Goal: Register for event/course: Sign up to attend an event or enroll in a course

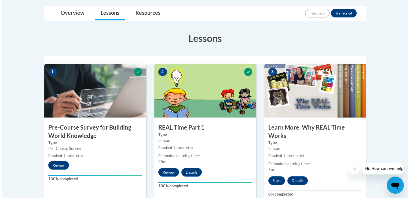
scroll to position [130, 0]
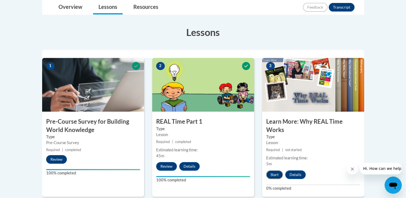
click at [274, 175] on button "Start" at bounding box center [274, 174] width 17 height 9
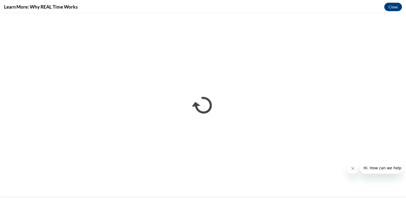
scroll to position [0, 0]
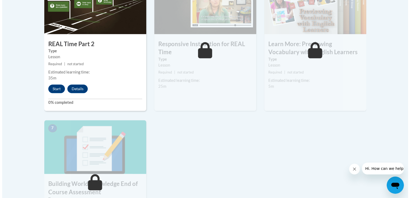
scroll to position [356, 0]
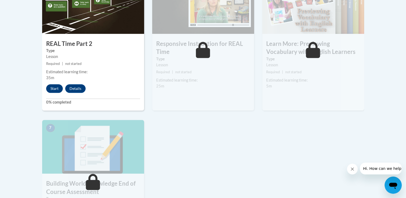
click at [53, 91] on button "Start" at bounding box center [54, 88] width 17 height 9
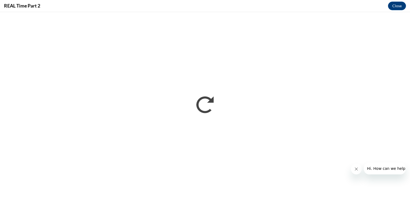
scroll to position [0, 0]
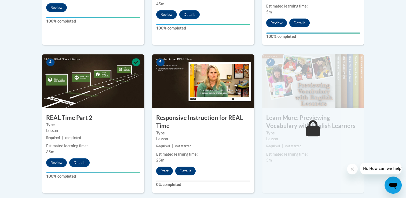
scroll to position [283, 0]
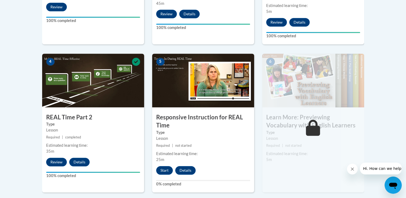
click at [388, 117] on body "This site uses cookies to help improve your learning experience. By continuing …" at bounding box center [203, 88] width 406 height 743
click at [393, 106] on body "This site uses cookies to help improve your learning experience. By continuing …" at bounding box center [203, 88] width 406 height 743
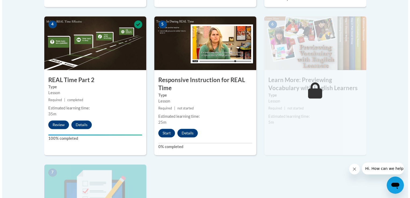
scroll to position [318, 0]
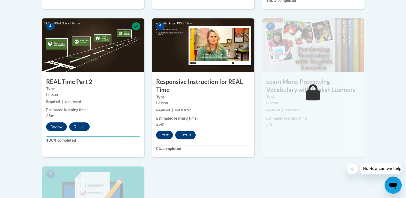
click at [163, 138] on button "Start" at bounding box center [164, 135] width 17 height 9
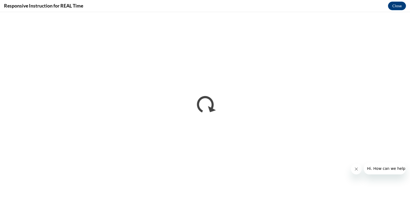
scroll to position [0, 0]
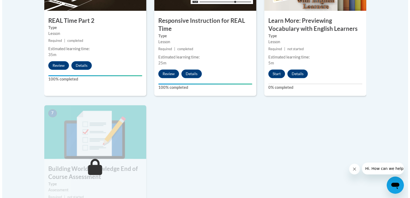
scroll to position [381, 0]
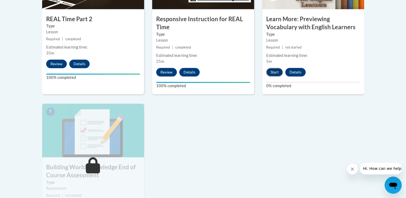
click at [273, 75] on button "Start" at bounding box center [274, 72] width 17 height 9
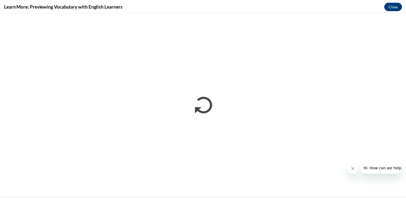
scroll to position [0, 0]
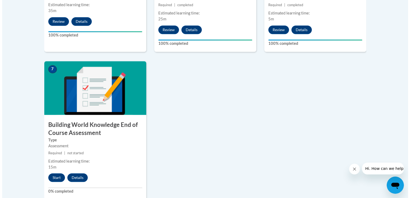
scroll to position [429, 0]
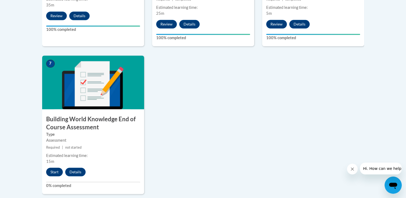
click at [57, 172] on button "Start" at bounding box center [54, 172] width 17 height 9
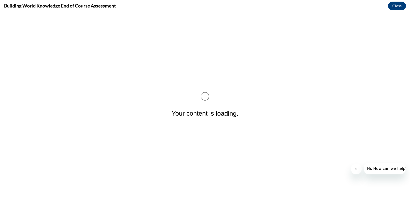
scroll to position [0, 0]
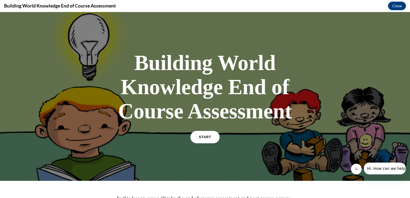
click at [202, 141] on link "START" at bounding box center [204, 137] width 29 height 12
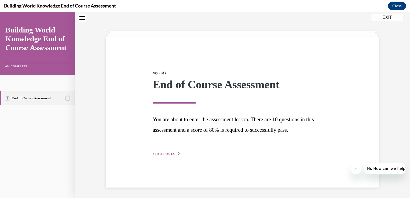
scroll to position [17, 0]
click at [329, 95] on h1 "End of Course Assessment" at bounding box center [243, 87] width 180 height 17
click at [167, 153] on span "START QUIZ" at bounding box center [164, 154] width 22 height 4
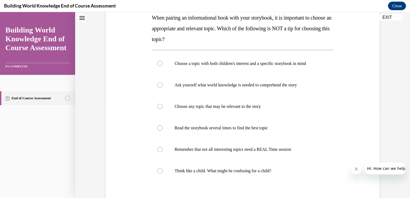
scroll to position [97, 0]
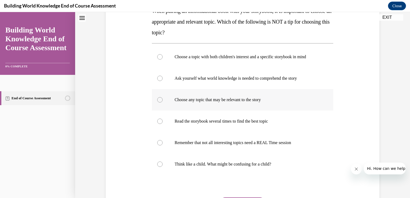
click at [160, 102] on label "Choose any topic that may be relevant to the story" at bounding box center [243, 99] width 182 height 21
click at [160, 102] on input "Choose any topic that may be relevant to the story" at bounding box center [159, 99] width 5 height 5
radio input "true"
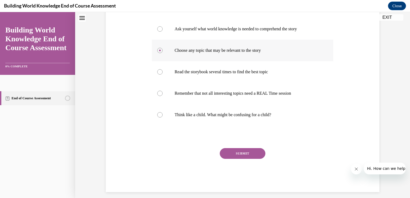
scroll to position [151, 0]
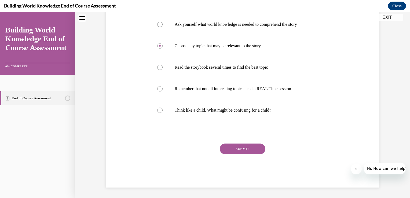
click at [220, 148] on button "SUBMIT" at bounding box center [243, 149] width 46 height 11
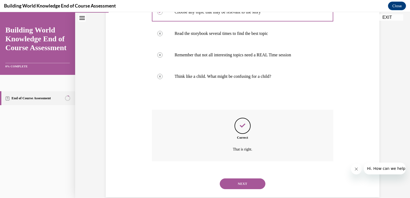
scroll to position [194, 0]
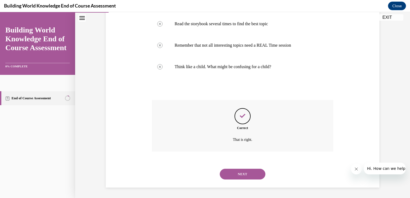
click at [228, 176] on button "NEXT" at bounding box center [243, 174] width 46 height 11
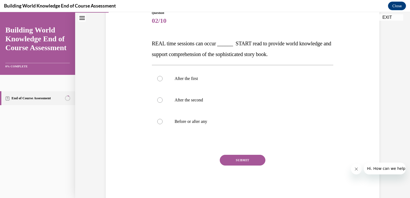
scroll to position [65, 0]
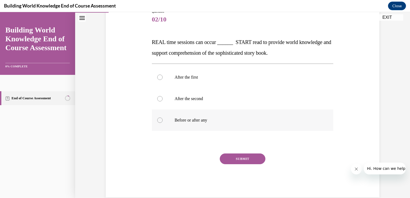
click at [157, 122] on div at bounding box center [159, 120] width 5 height 5
click at [157, 122] on input "Before or after any" at bounding box center [159, 120] width 5 height 5
radio input "true"
click at [243, 159] on button "SUBMIT" at bounding box center [243, 159] width 46 height 11
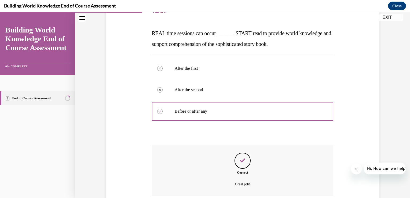
scroll to position [119, 0]
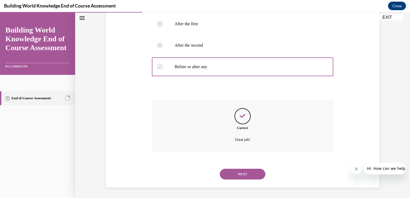
click at [232, 177] on button "NEXT" at bounding box center [243, 174] width 46 height 11
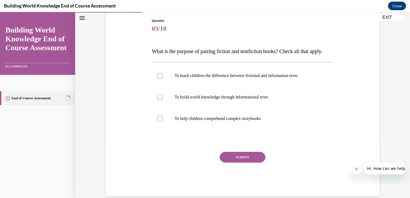
scroll to position [59, 0]
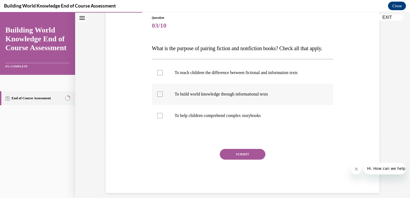
click at [159, 105] on label "To build world knowledge through informational texts" at bounding box center [243, 93] width 182 height 21
click at [159, 97] on input "To build world knowledge through informational texts" at bounding box center [159, 94] width 5 height 5
checkbox input "true"
click at [159, 118] on div at bounding box center [159, 115] width 5 height 5
click at [159, 118] on input "To help children comprehend complex storybooks" at bounding box center [159, 115] width 5 height 5
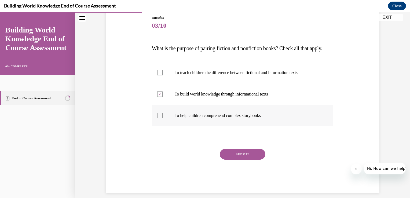
checkbox input "true"
click at [239, 160] on button "SUBMIT" at bounding box center [243, 154] width 46 height 11
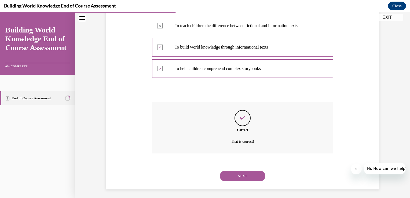
scroll to position [119, 0]
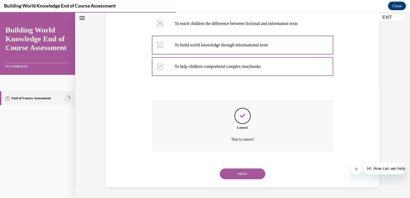
click at [184, 141] on p "That is correct!" at bounding box center [242, 139] width 141 height 6
click at [231, 174] on button "NEXT" at bounding box center [243, 174] width 46 height 11
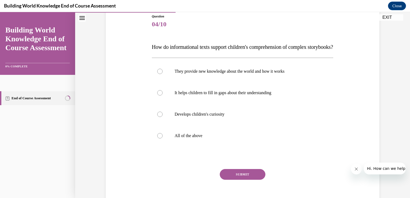
scroll to position [62, 0]
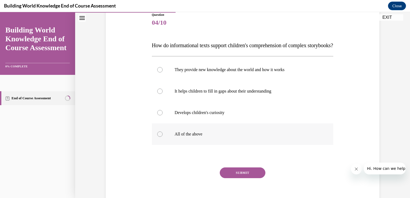
click at [156, 145] on label "All of the above" at bounding box center [243, 133] width 182 height 21
click at [157, 137] on input "All of the above" at bounding box center [159, 134] width 5 height 5
radio input "true"
click at [237, 178] on button "SUBMIT" at bounding box center [243, 172] width 46 height 11
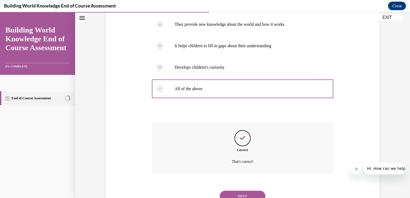
scroll to position [140, 0]
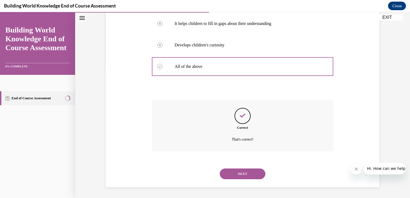
click at [235, 179] on button "NEXT" at bounding box center [243, 174] width 46 height 11
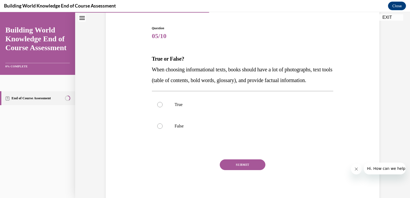
scroll to position [49, 0]
click at [158, 107] on div at bounding box center [159, 104] width 5 height 5
click at [158, 107] on input "True" at bounding box center [159, 104] width 5 height 5
radio input "true"
click at [243, 170] on button "SUBMIT" at bounding box center [243, 164] width 46 height 11
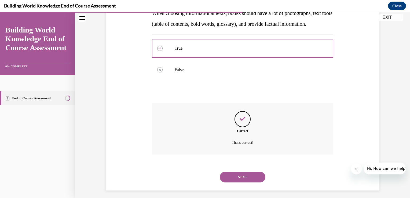
scroll to position [119, 0]
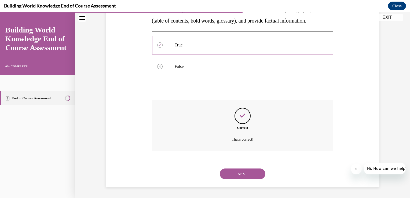
click at [236, 176] on button "NEXT" at bounding box center [243, 174] width 46 height 11
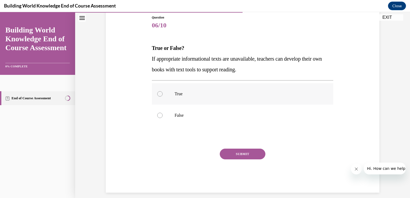
click at [154, 94] on label "True" at bounding box center [243, 93] width 182 height 21
click at [157, 94] on input "True" at bounding box center [159, 93] width 5 height 5
radio input "true"
click at [222, 154] on button "SUBMIT" at bounding box center [243, 154] width 46 height 11
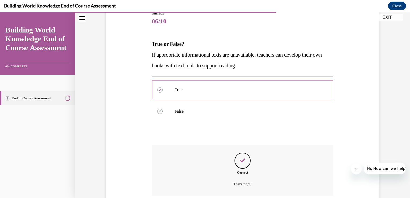
scroll to position [108, 0]
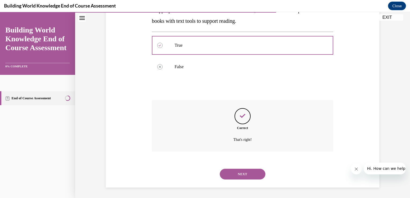
click at [228, 174] on button "NEXT" at bounding box center [243, 174] width 46 height 11
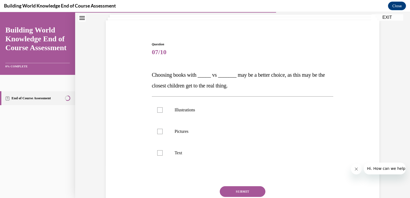
scroll to position [34, 0]
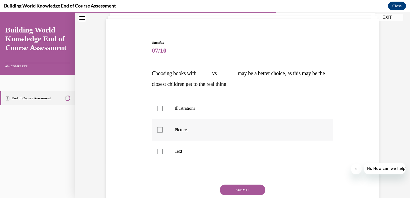
click at [163, 125] on label "Pictures" at bounding box center [243, 129] width 182 height 21
click at [163, 127] on input "Pictures" at bounding box center [159, 129] width 5 height 5
checkbox input "true"
click at [159, 106] on div at bounding box center [159, 108] width 5 height 5
click at [159, 106] on input "Illustrations" at bounding box center [159, 108] width 5 height 5
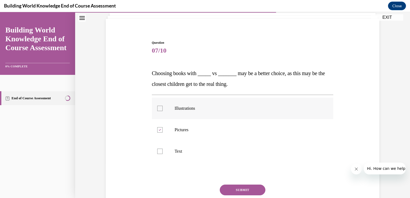
checkbox input "true"
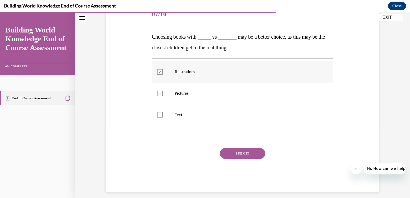
scroll to position [75, 0]
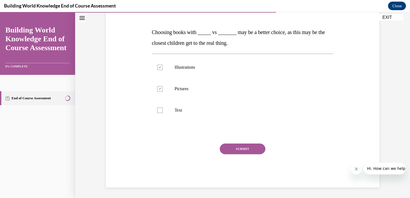
click at [240, 148] on button "SUBMIT" at bounding box center [243, 149] width 46 height 11
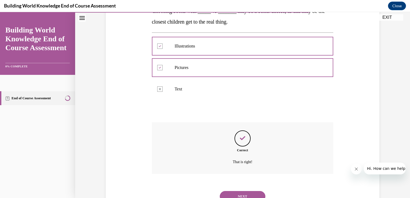
scroll to position [119, 0]
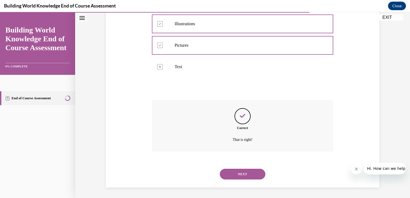
click at [240, 175] on button "NEXT" at bounding box center [243, 174] width 46 height 11
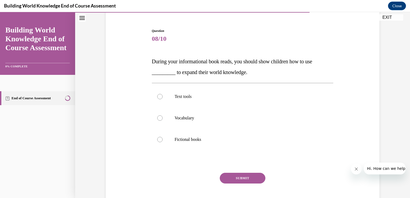
scroll to position [46, 0]
click at [157, 99] on label "Text tools" at bounding box center [243, 96] width 182 height 21
click at [157, 99] on input "Text tools" at bounding box center [159, 96] width 5 height 5
radio input "true"
click at [240, 182] on button "SUBMIT" at bounding box center [243, 178] width 46 height 11
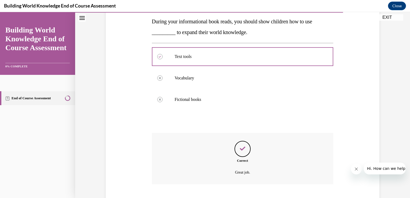
scroll to position [119, 0]
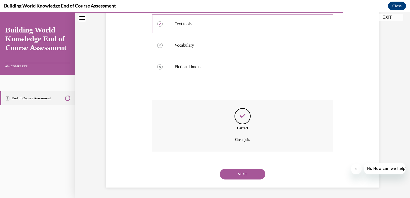
click at [241, 173] on button "NEXT" at bounding box center [243, 174] width 46 height 11
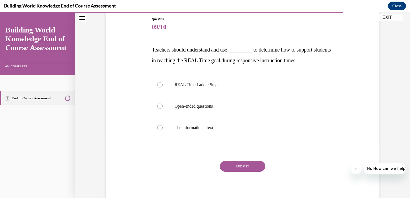
scroll to position [60, 0]
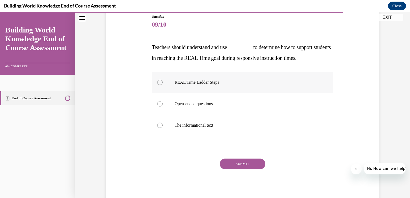
click at [161, 86] on label "REAL Time Ladder Steps" at bounding box center [243, 82] width 182 height 21
click at [161, 85] on input "REAL Time Ladder Steps" at bounding box center [159, 82] width 5 height 5
radio input "true"
click at [238, 167] on button "SUBMIT" at bounding box center [243, 164] width 46 height 11
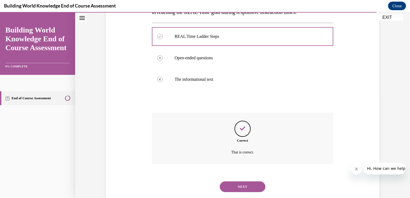
scroll to position [119, 0]
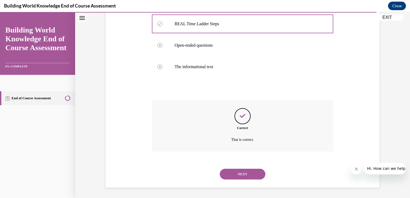
click at [247, 178] on button "NEXT" at bounding box center [243, 174] width 46 height 11
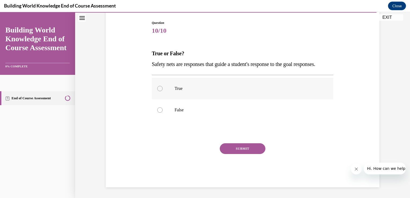
click at [156, 96] on label "True" at bounding box center [243, 88] width 182 height 21
click at [157, 91] on input "True" at bounding box center [159, 88] width 5 height 5
radio input "true"
click at [238, 154] on button "SUBMIT" at bounding box center [243, 148] width 46 height 11
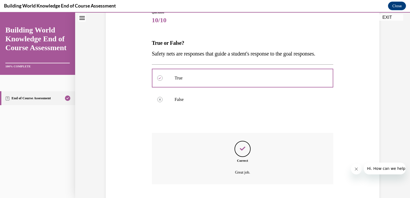
scroll to position [108, 0]
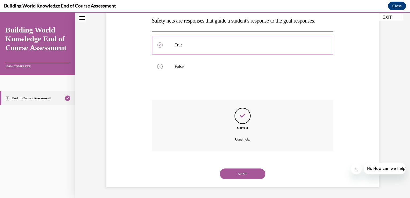
click at [156, 113] on div "Correct Great job." at bounding box center [243, 126] width 182 height 52
click at [238, 174] on button "NEXT" at bounding box center [243, 174] width 46 height 11
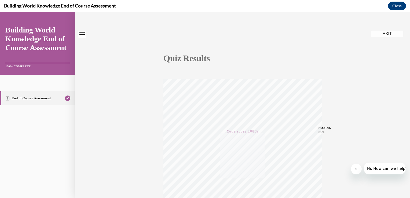
scroll to position [0, 0]
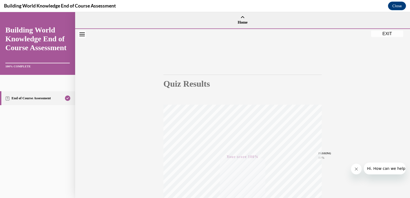
click at [382, 38] on div "Quiz Results PASSING 80% Your score 100% Passed PASSING 80% Your score Your sco…" at bounding box center [242, 158] width 335 height 258
click at [387, 40] on div "Quiz Results PASSING 80% Your score 100% Passed PASSING 80% Your score Your sco…" at bounding box center [242, 158] width 335 height 258
click at [384, 34] on button "EXIT" at bounding box center [387, 34] width 32 height 6
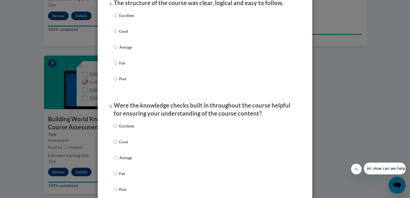
scroll to position [78, 0]
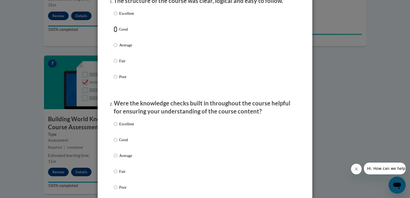
click at [114, 32] on input "Good" at bounding box center [115, 29] width 3 height 6
radio input "true"
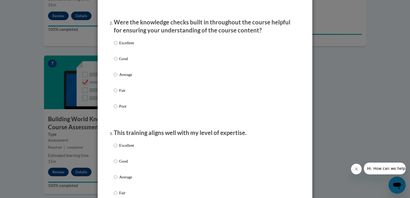
scroll to position [160, 0]
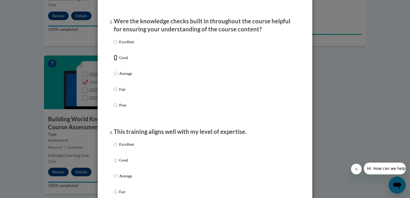
click at [114, 61] on input "Good" at bounding box center [115, 58] width 3 height 6
radio input "true"
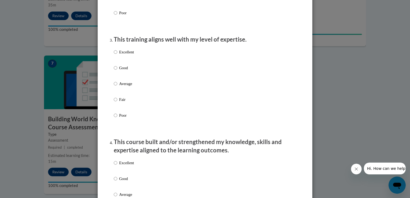
scroll to position [253, 0]
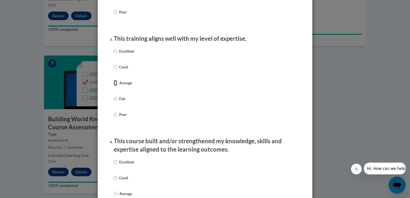
click at [114, 86] on input "Average" at bounding box center [115, 83] width 3 height 6
radio input "true"
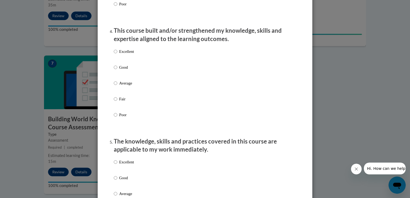
scroll to position [367, 0]
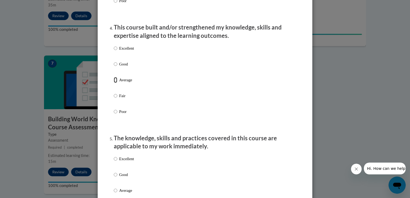
click at [114, 83] on input "Average" at bounding box center [115, 80] width 3 height 6
radio input "true"
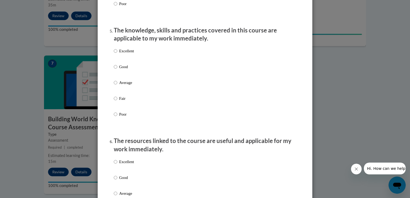
scroll to position [475, 0]
click at [114, 85] on input "Average" at bounding box center [115, 82] width 3 height 6
radio input "true"
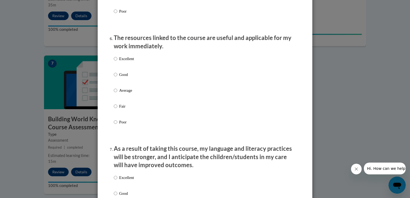
scroll to position [578, 0]
click at [114, 93] on input "Average" at bounding box center [115, 90] width 3 height 6
radio input "true"
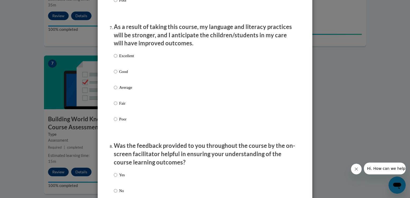
scroll to position [702, 0]
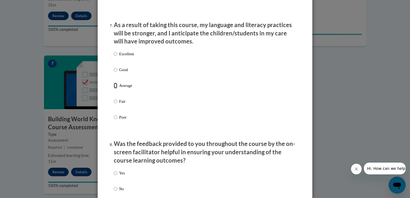
click at [115, 89] on input "Average" at bounding box center [115, 86] width 3 height 6
radio input "true"
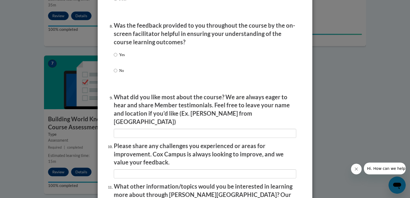
scroll to position [821, 0]
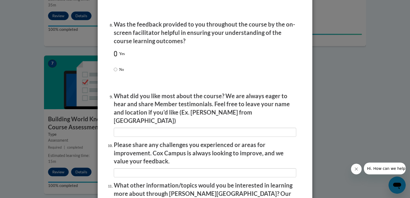
click at [114, 57] on input "Yes" at bounding box center [115, 54] width 3 height 6
radio input "true"
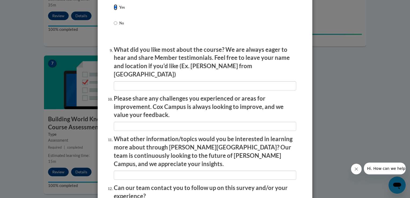
scroll to position [920, 0]
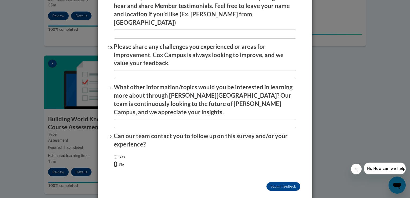
click at [114, 161] on input "No" at bounding box center [115, 164] width 3 height 6
radio input "true"
click at [288, 182] on input "Submit feedback" at bounding box center [284, 186] width 34 height 9
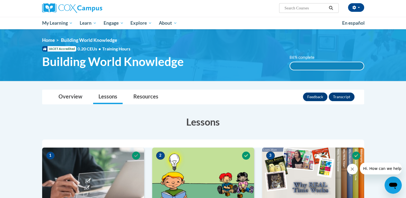
scroll to position [0, 0]
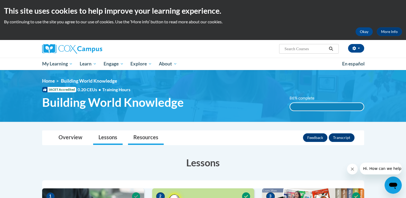
click at [144, 138] on link "Resources" at bounding box center [146, 138] width 36 height 14
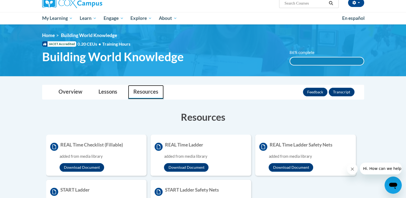
scroll to position [47, 0]
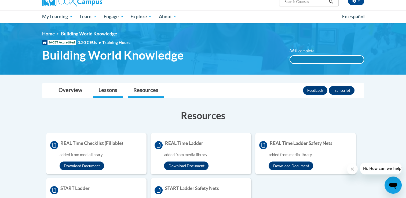
click at [111, 92] on link "Lessons" at bounding box center [108, 90] width 30 height 14
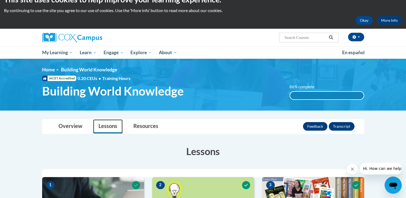
scroll to position [10, 0]
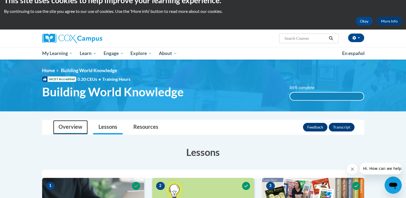
click at [63, 127] on link "Overview" at bounding box center [70, 127] width 35 height 14
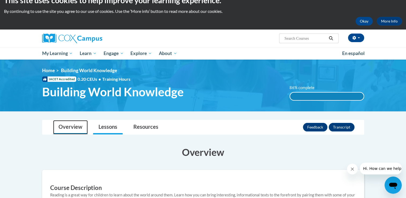
click at [117, 131] on link "Lessons" at bounding box center [108, 127] width 30 height 14
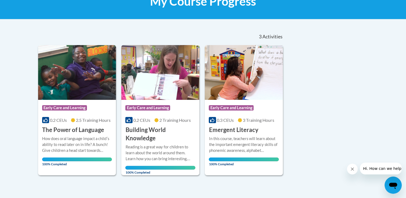
scroll to position [96, 0]
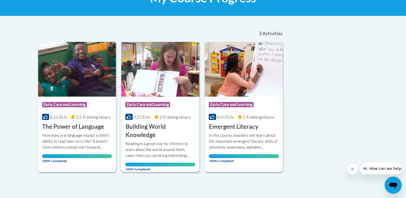
click at [148, 100] on div "Course Category: Early Care and Learning" at bounding box center [160, 105] width 70 height 12
